Goal: Information Seeking & Learning: Learn about a topic

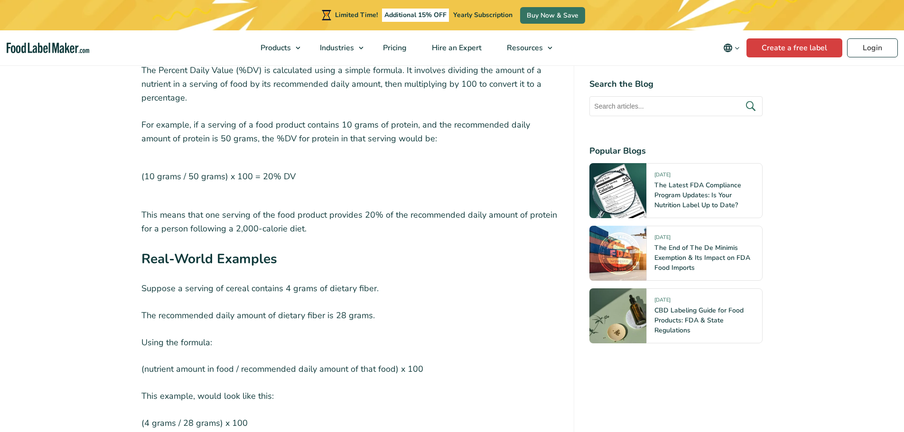
scroll to position [2895, 0]
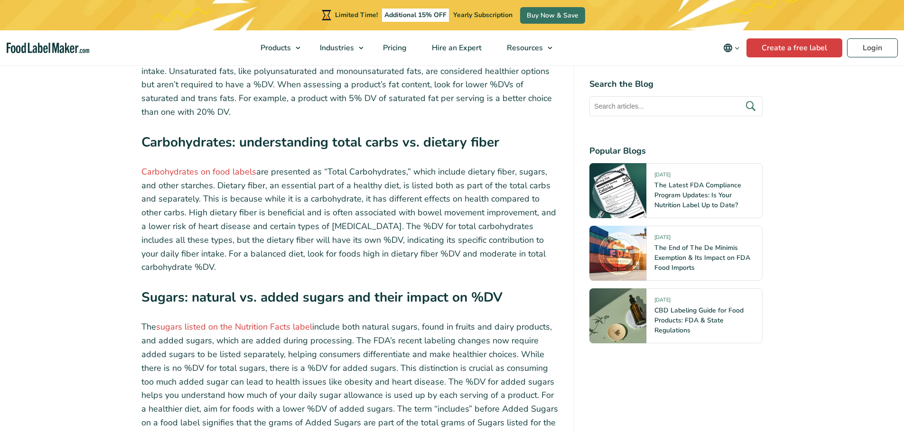
scroll to position [3987, 0]
